Goal: Check status: Check status

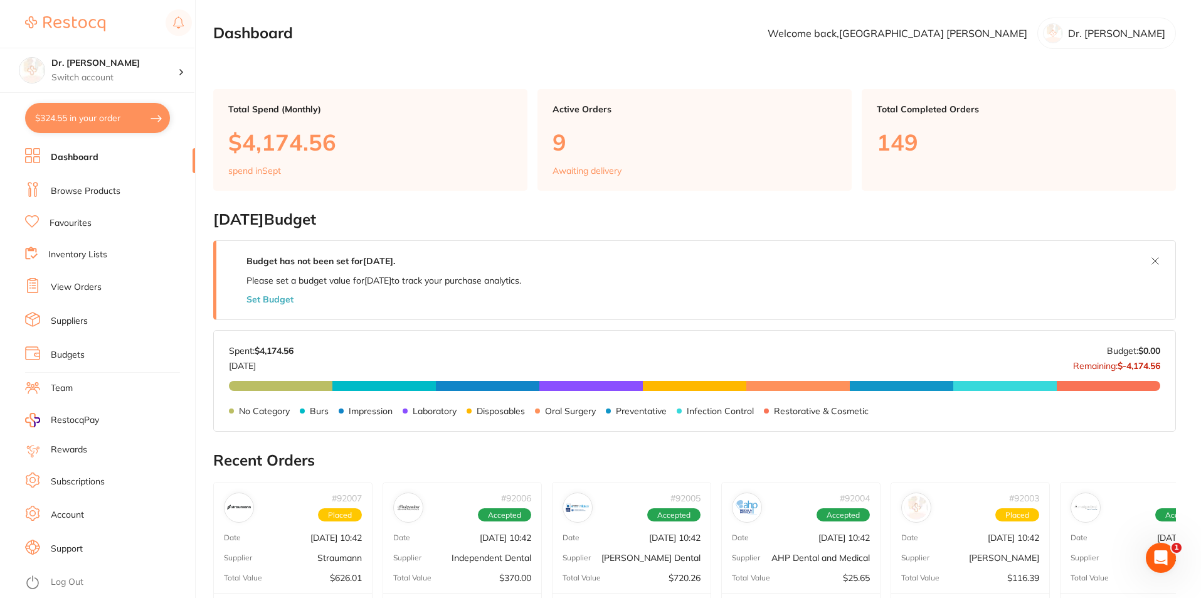
click at [80, 282] on link "View Orders" at bounding box center [76, 287] width 51 height 13
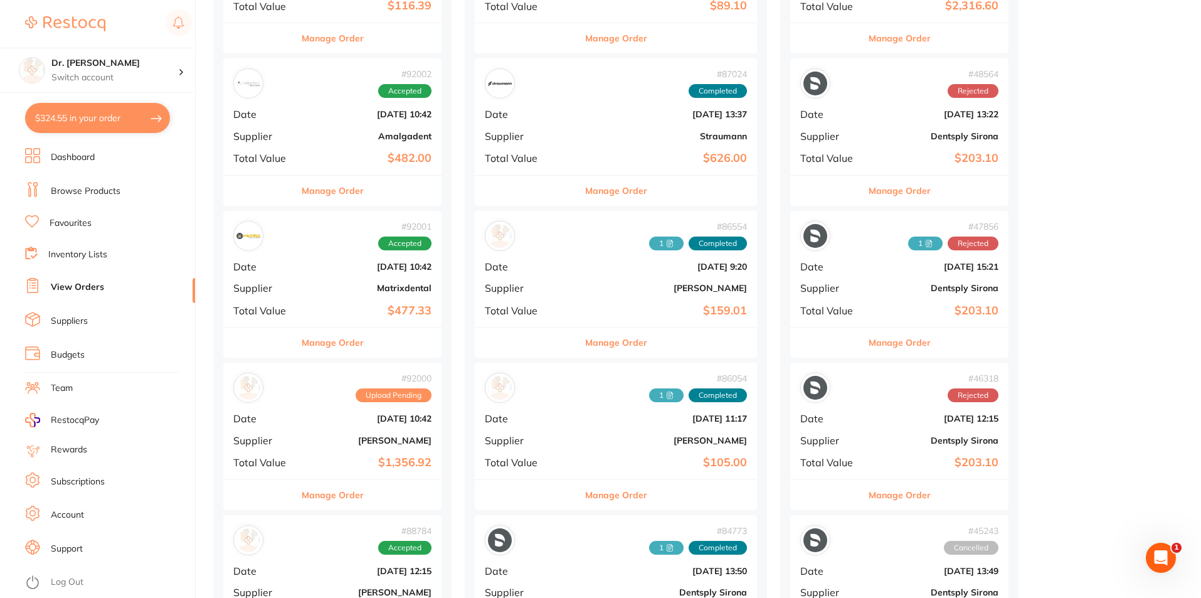
scroll to position [878, 0]
click at [314, 426] on div "# 92000 Upload Pending Date [DATE] 10:42 Supplier [PERSON_NAME] Total Value $1,…" at bounding box center [332, 420] width 218 height 116
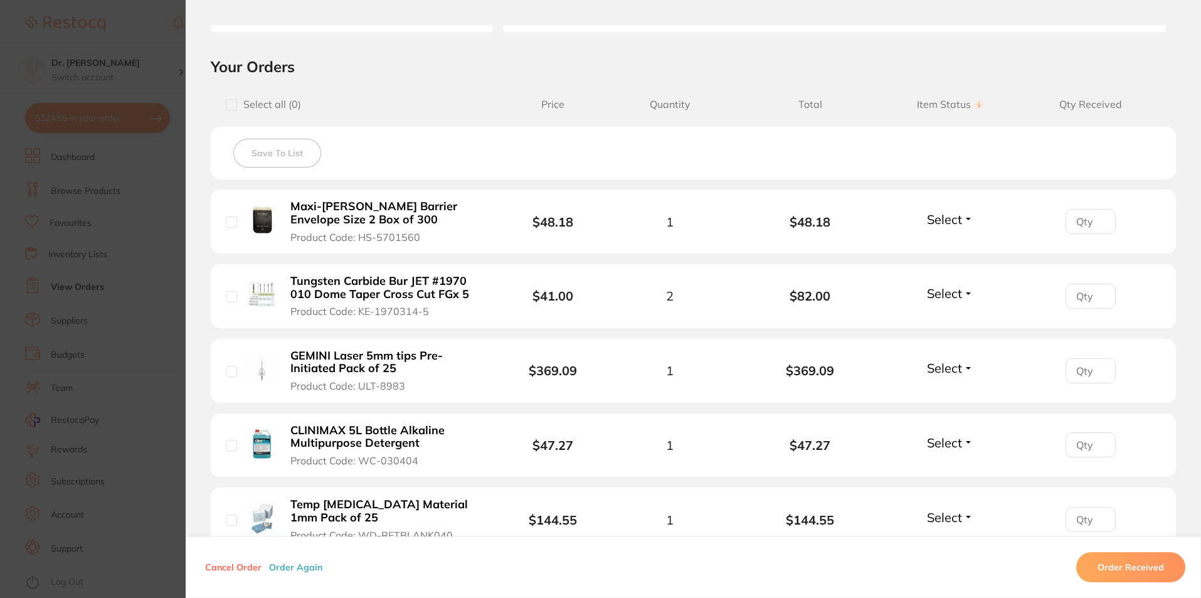
scroll to position [198, 0]
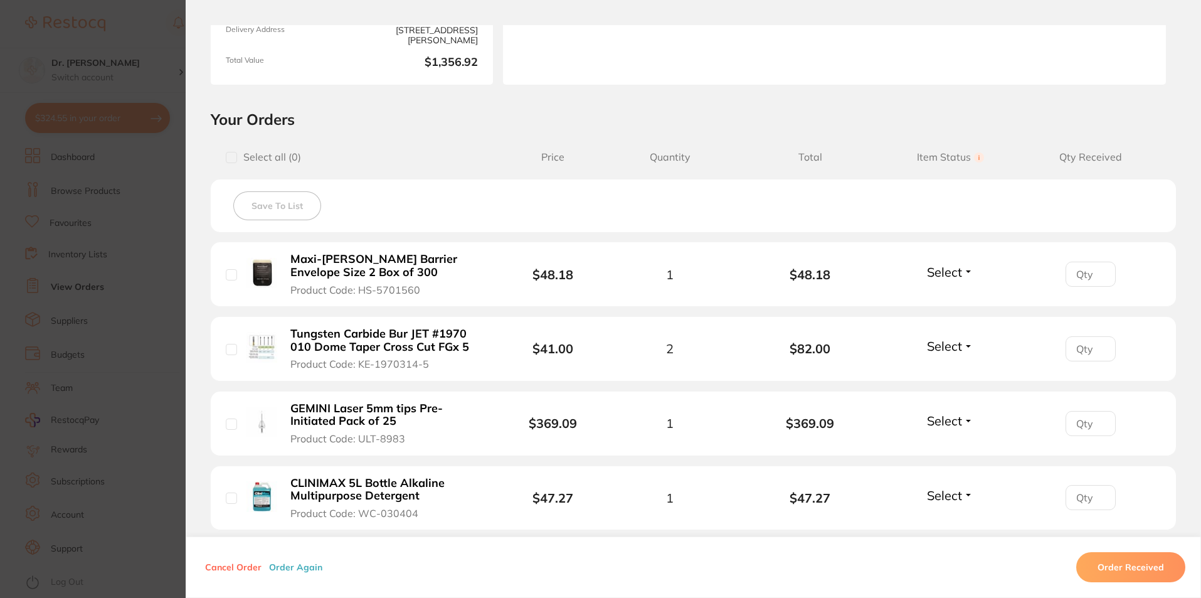
click at [150, 257] on section "Order ID: Restocq- 92000 Order Information Upload Pending Order Date [DATE] 10:…" at bounding box center [600, 299] width 1201 height 598
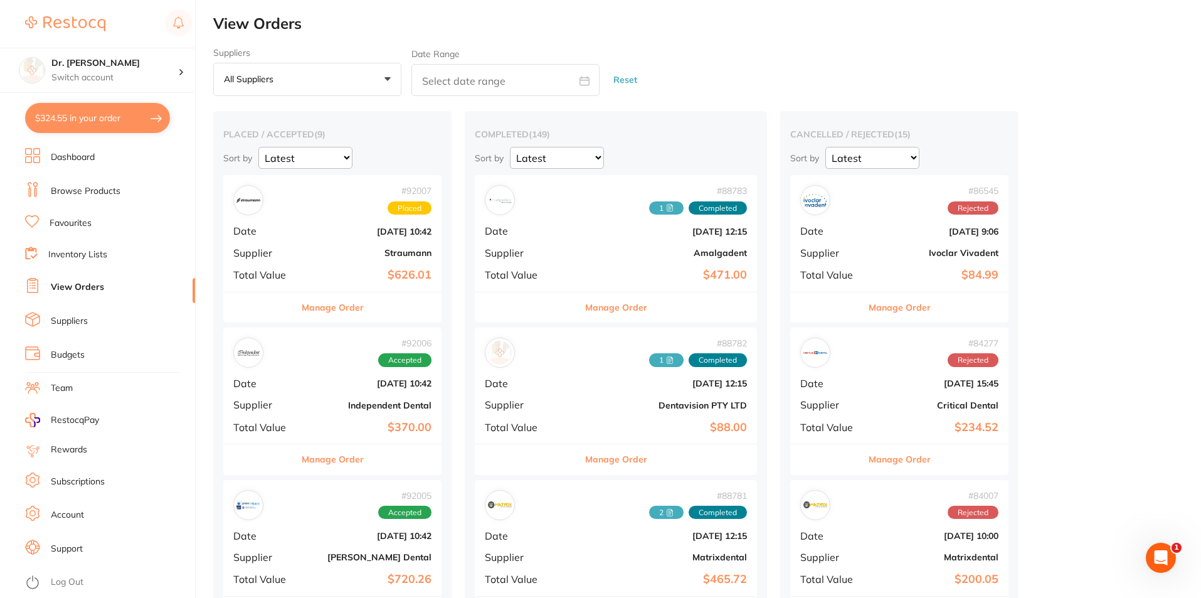
click at [84, 190] on link "Browse Products" at bounding box center [86, 191] width 70 height 13
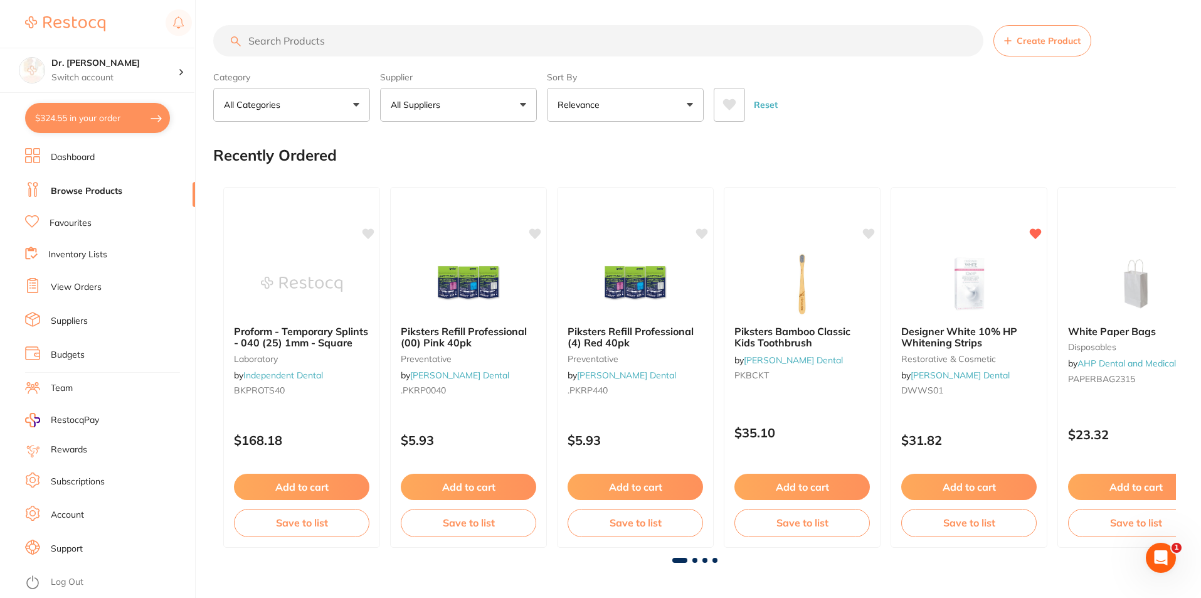
click at [302, 38] on input "search" at bounding box center [598, 40] width 770 height 31
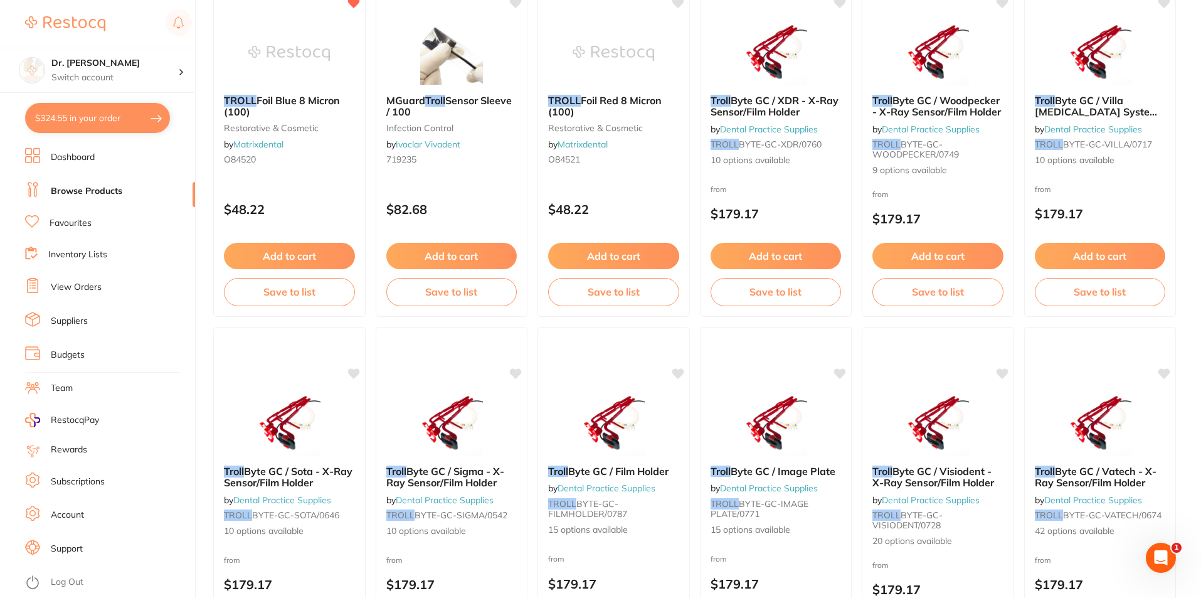
scroll to position [251, 0]
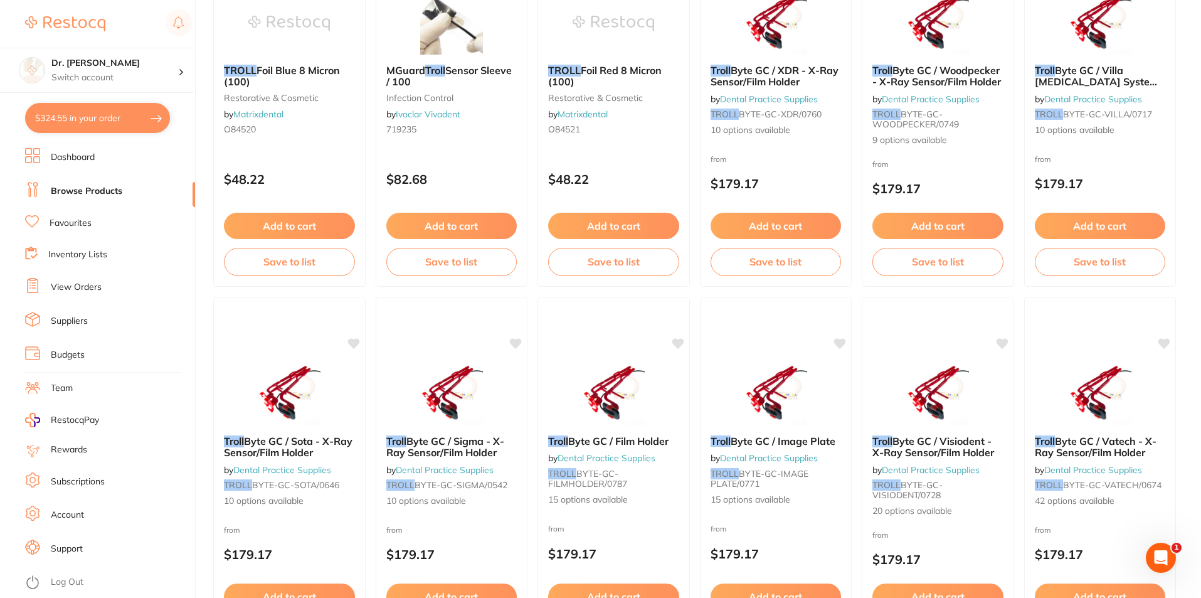
type input "troll"
click at [93, 289] on link "View Orders" at bounding box center [76, 287] width 51 height 13
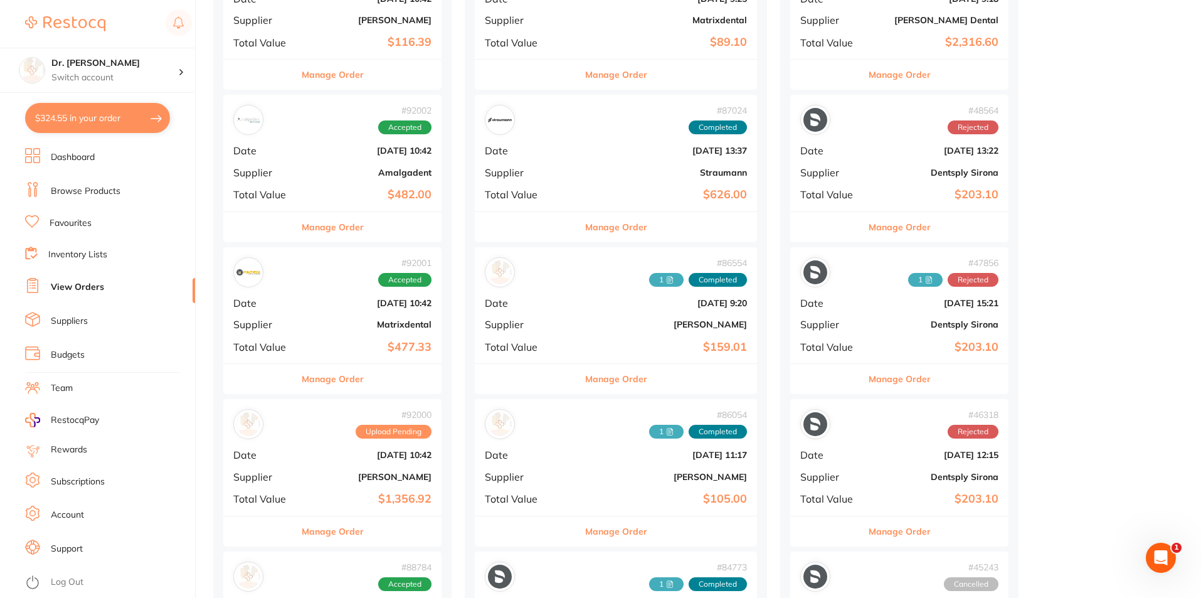
scroll to position [878, 0]
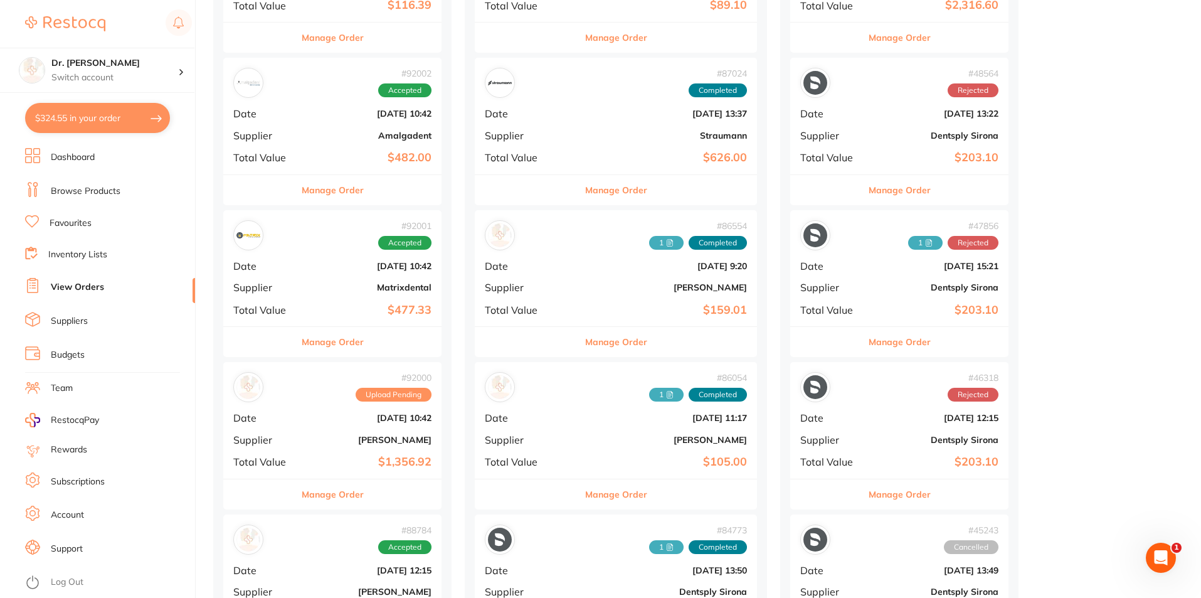
click at [310, 293] on div "# 92001 Accepted Date [DATE] 10:42 Supplier Matrixdental Total Value $477.33" at bounding box center [332, 268] width 218 height 116
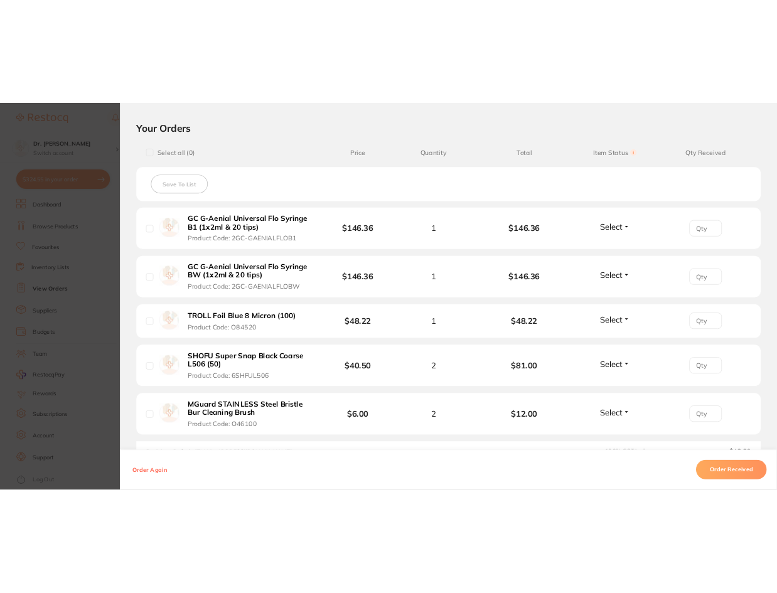
scroll to position [439, 0]
